Goal: Information Seeking & Learning: Check status

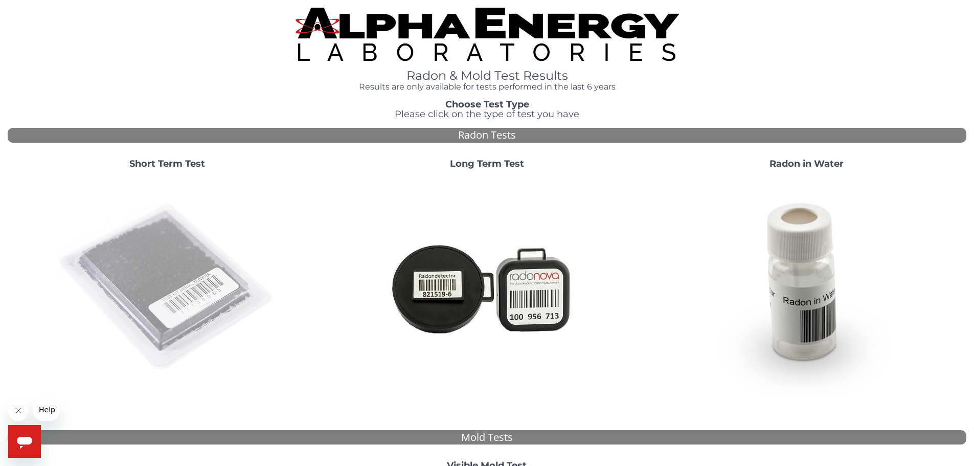
click at [169, 240] on img at bounding box center [167, 287] width 220 height 220
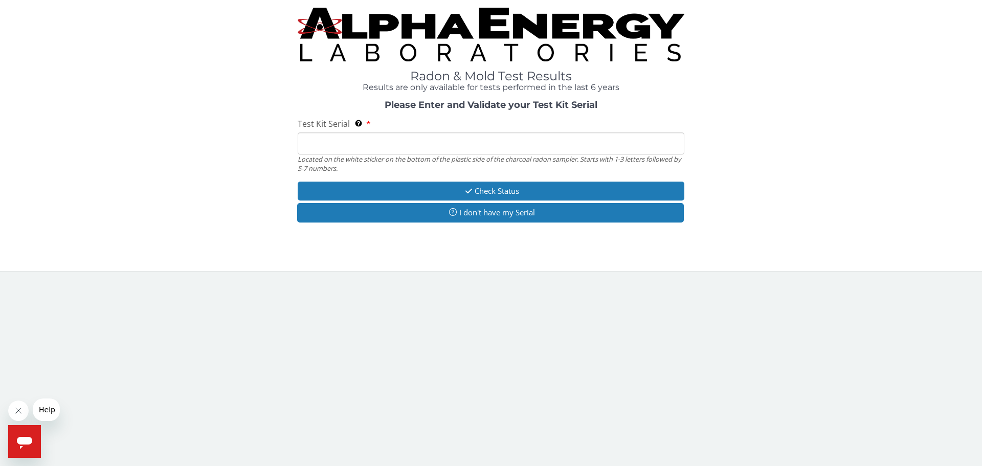
click at [357, 133] on input "Test Kit Serial Located on the white sticker on the bottom of the plastic side …" at bounding box center [491, 143] width 387 height 22
type input "a"
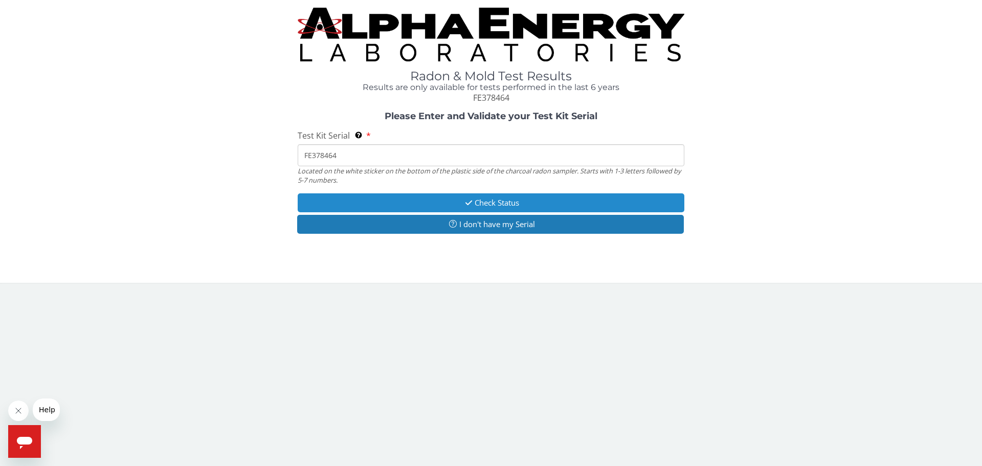
type input "FE378464"
click at [425, 197] on button "Check Status" at bounding box center [491, 202] width 387 height 19
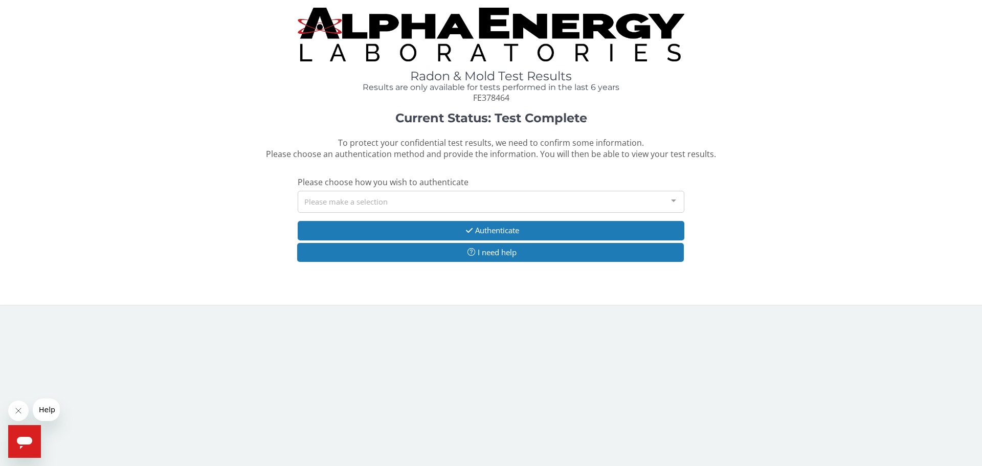
click at [498, 210] on div "Please make a selection" at bounding box center [491, 202] width 387 height 22
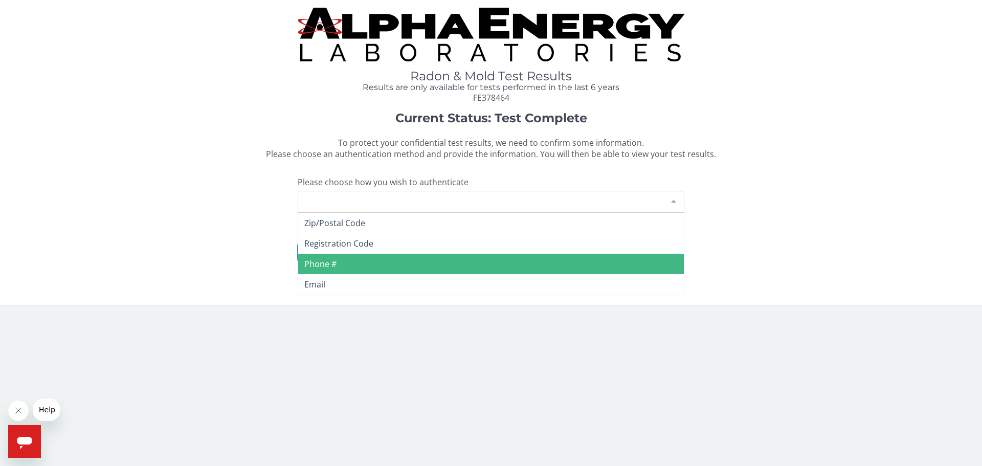
click at [342, 257] on span "Phone #" at bounding box center [491, 264] width 386 height 20
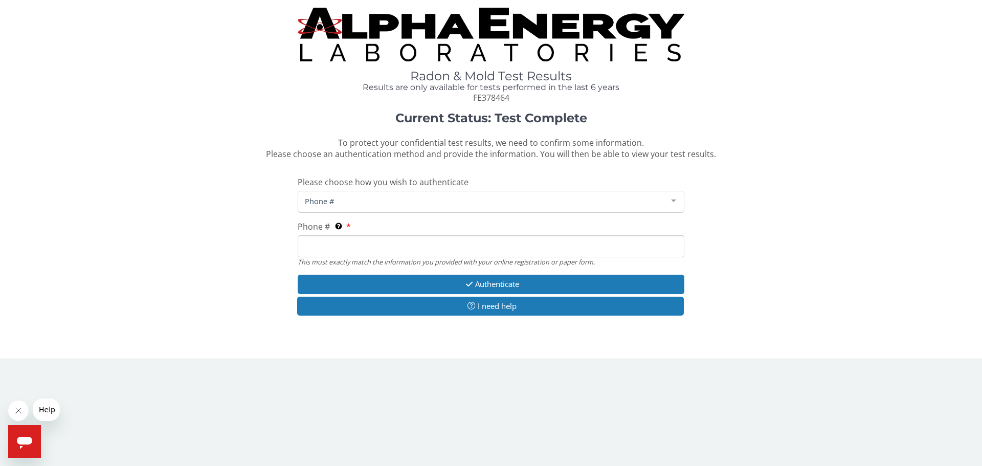
click at [383, 246] on input "Phone # This must exactly match the information you provided with your online r…" at bounding box center [491, 246] width 387 height 22
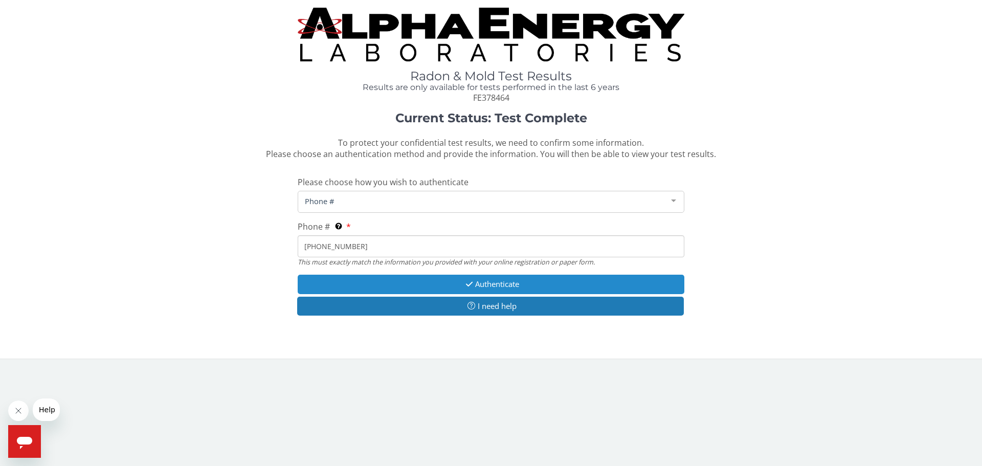
type input "[PHONE_NUMBER]"
click at [465, 279] on button "Authenticate" at bounding box center [491, 284] width 387 height 19
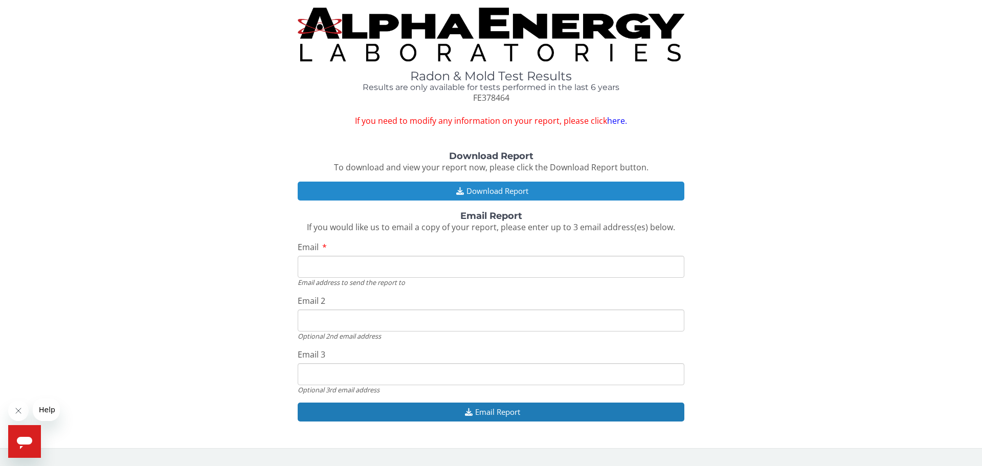
click at [441, 189] on button "Download Report" at bounding box center [491, 191] width 387 height 19
